Goal: Navigation & Orientation: Find specific page/section

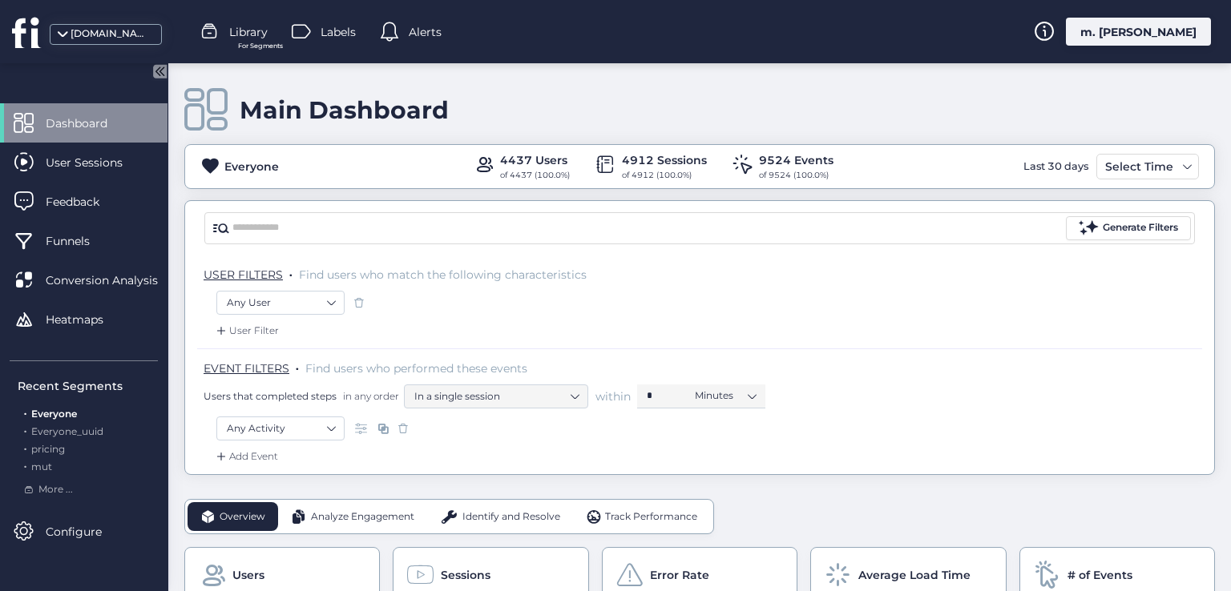
scroll to position [401, 0]
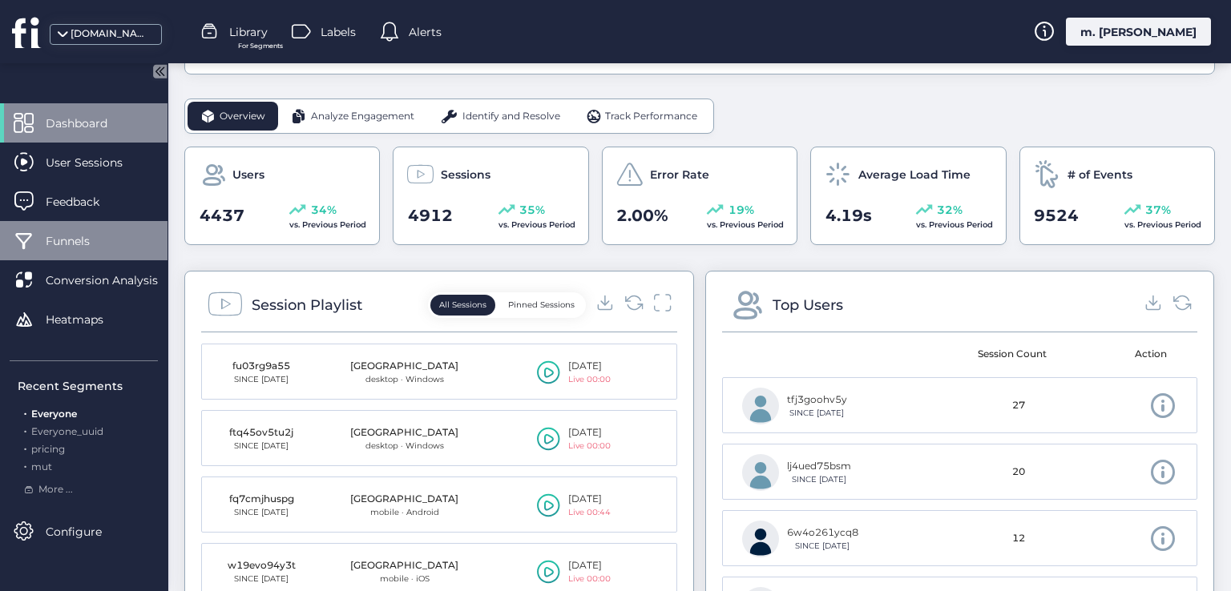
click at [107, 224] on div "Funnels" at bounding box center [83, 240] width 167 height 39
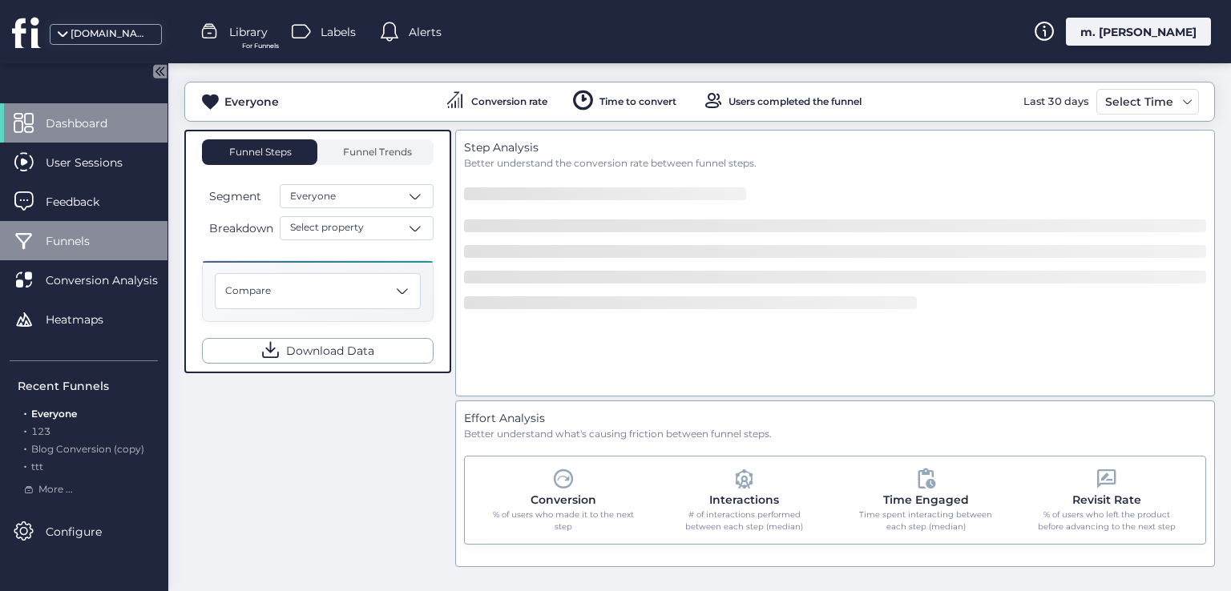
scroll to position [288, 0]
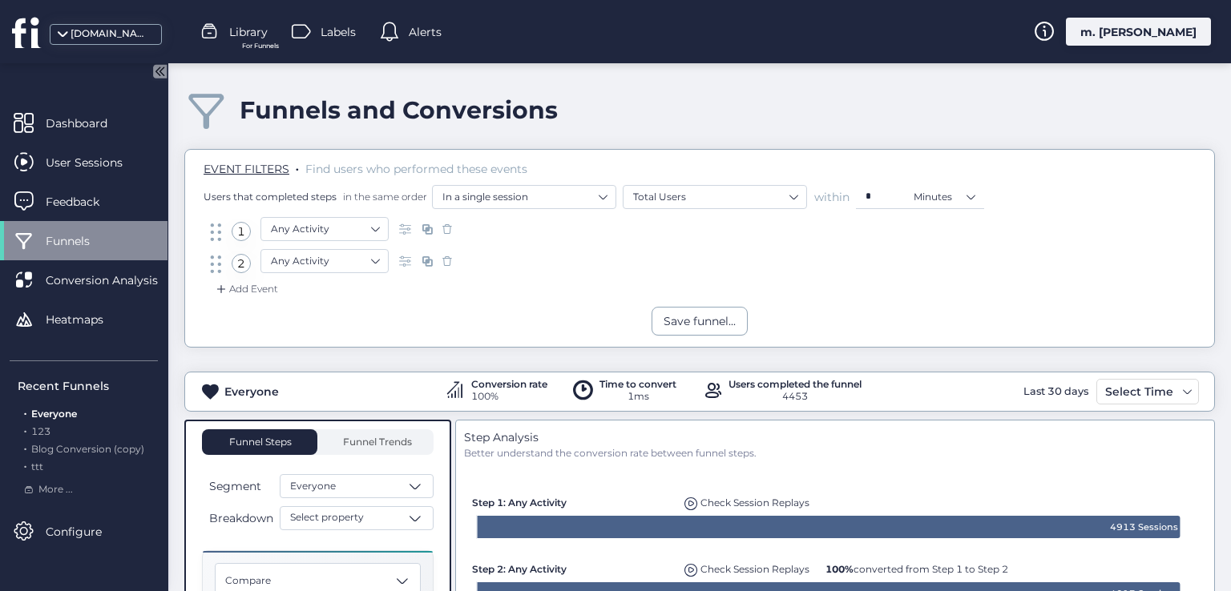
drag, startPoint x: 454, startPoint y: 388, endPoint x: 440, endPoint y: 391, distance: 14.8
click at [445, 391] on span at bounding box center [455, 391] width 20 height 20
click at [471, 389] on div "100%" at bounding box center [509, 396] width 76 height 15
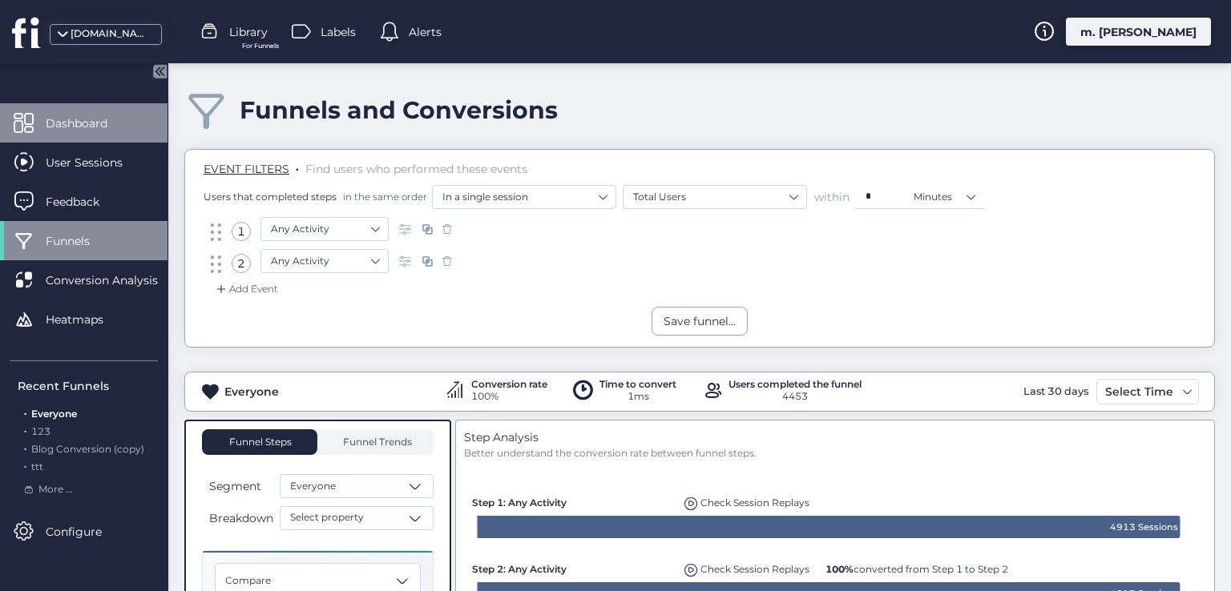
click at [89, 139] on div "Dashboard" at bounding box center [83, 122] width 167 height 39
